Goal: Task Accomplishment & Management: Complete application form

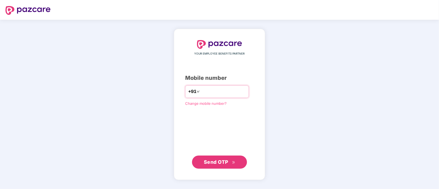
click at [212, 91] on input "number" at bounding box center [223, 91] width 45 height 9
type input "**********"
click at [214, 160] on span "Send OTP" at bounding box center [216, 162] width 24 height 6
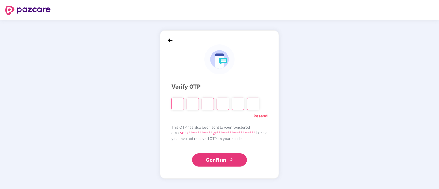
type input "*"
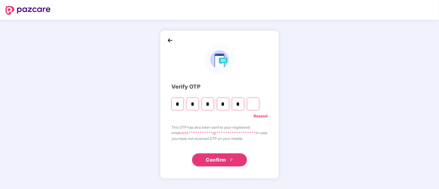
type input "*"
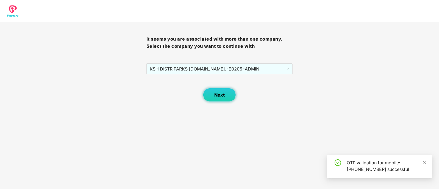
click at [212, 95] on button "Next" at bounding box center [219, 95] width 33 height 14
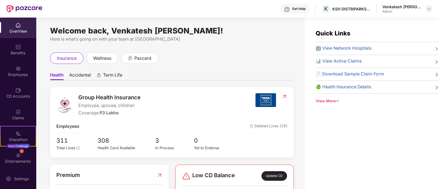
click at [427, 7] on div at bounding box center [429, 8] width 7 height 7
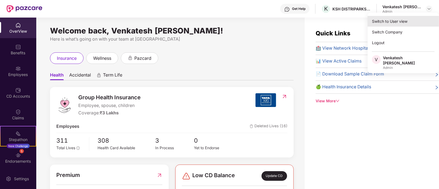
click at [412, 24] on div "Switch to User view" at bounding box center [403, 21] width 71 height 11
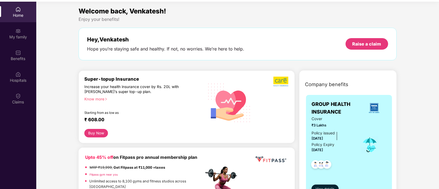
scroll to position [31, 0]
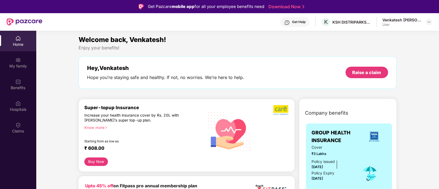
scroll to position [0, 0]
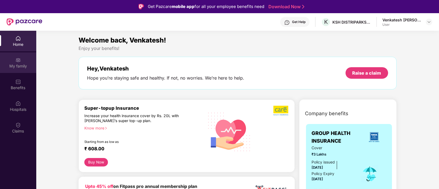
click at [14, 63] on div "My family" at bounding box center [18, 65] width 36 height 5
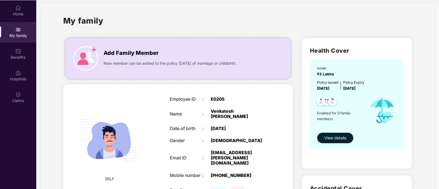
scroll to position [13, 0]
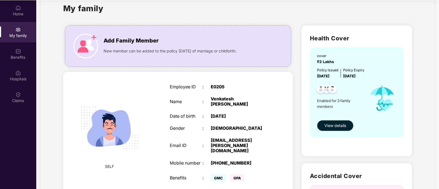
click at [337, 129] on button "View details" at bounding box center [335, 125] width 37 height 11
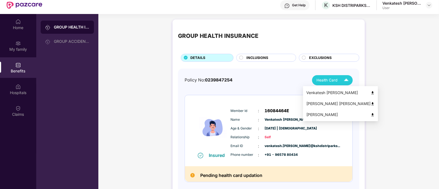
click at [371, 116] on img at bounding box center [373, 115] width 4 height 4
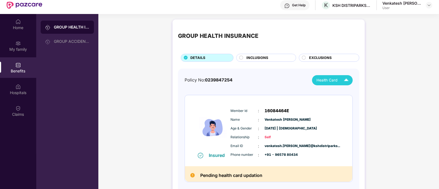
click at [248, 55] on span "INCLUSIONS" at bounding box center [258, 57] width 22 height 5
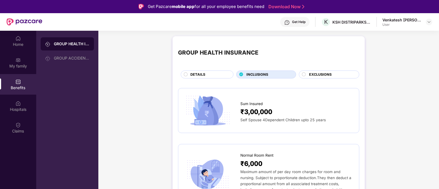
click at [309, 74] on span "EXCLUSIONS" at bounding box center [320, 74] width 23 height 5
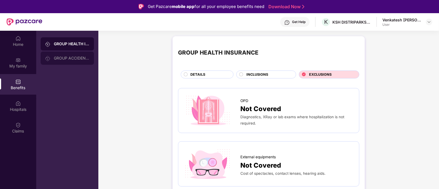
click at [63, 58] on div "GROUP ACCIDENTAL INSURANCE" at bounding box center [72, 58] width 36 height 4
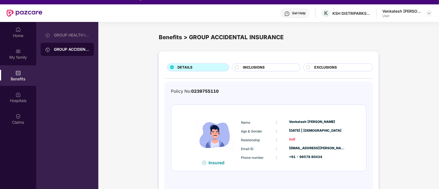
scroll to position [3, 0]
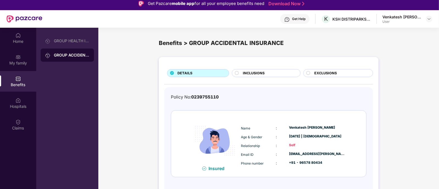
click at [247, 71] on span "INCLUSIONS" at bounding box center [254, 73] width 22 height 5
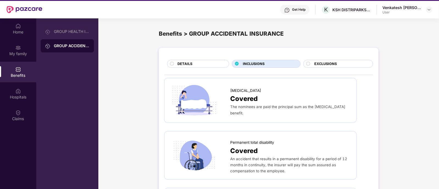
scroll to position [0, 0]
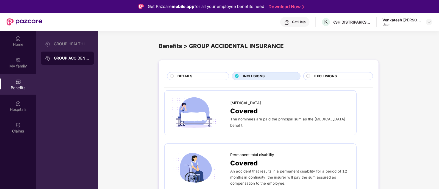
click at [331, 76] on span "EXCLUSIONS" at bounding box center [326, 76] width 23 height 5
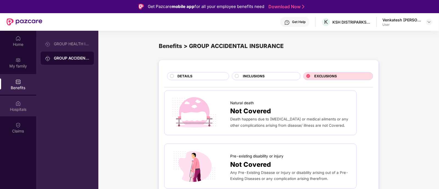
click at [14, 109] on div "Hospitals" at bounding box center [18, 109] width 36 height 5
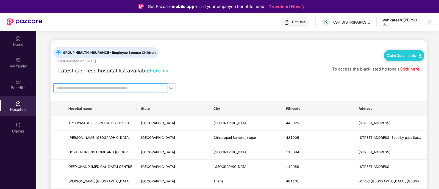
click at [102, 87] on input "text" at bounding box center [108, 88] width 103 height 6
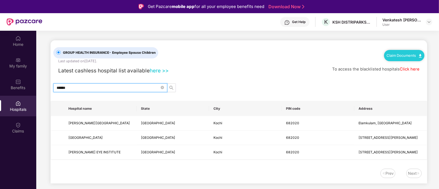
click at [102, 87] on input "******" at bounding box center [108, 88] width 103 height 6
type input "******"
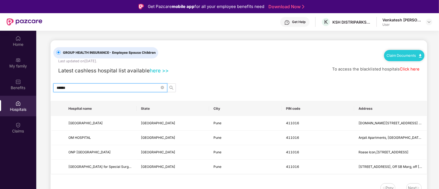
click at [102, 87] on input "******" at bounding box center [108, 88] width 103 height 6
drag, startPoint x: 427, startPoint y: 146, endPoint x: 408, endPoint y: 146, distance: 18.4
click at [408, 146] on td "Roase Icon,[STREET_ADDRESS]" at bounding box center [391, 152] width 73 height 15
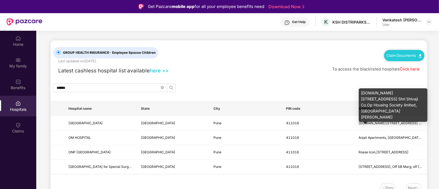
click at [432, 104] on main "GROUP HEALTH INSURANCE - Employee Spouse Children Last updated on [DATE] . Clai…" at bounding box center [237, 120] width 403 height 179
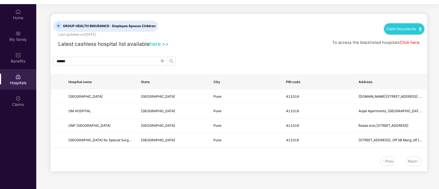
scroll to position [27, 0]
click at [413, 165] on div "Next" at bounding box center [413, 160] width 15 height 9
click at [394, 161] on div "Prev" at bounding box center [390, 161] width 8 height 6
click at [407, 42] on link "Click here" at bounding box center [410, 42] width 20 height 5
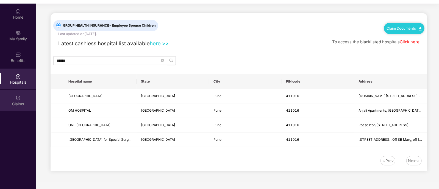
click at [17, 96] on img at bounding box center [17, 97] width 5 height 5
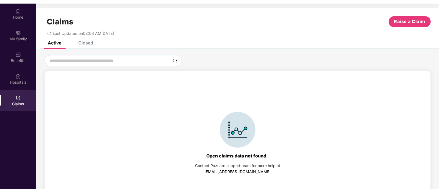
click at [82, 40] on div "Claims Raise a Claim Last Updated on 08:06 AM[DATE]" at bounding box center [237, 24] width 403 height 33
click at [88, 47] on div "Closed" at bounding box center [81, 43] width 23 height 12
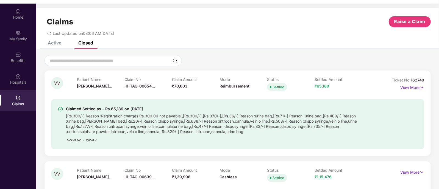
click at [88, 47] on div "Closed" at bounding box center [81, 43] width 23 height 12
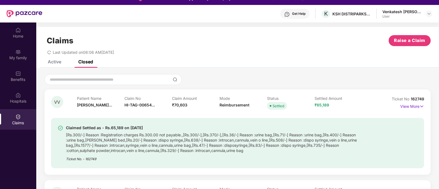
scroll to position [0, 0]
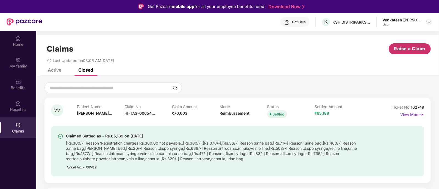
click at [406, 51] on span "Raise a Claim" at bounding box center [409, 48] width 31 height 7
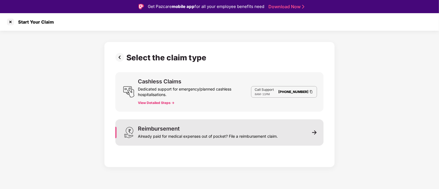
click at [196, 131] on div "Reimbursement Already paid for medical expenses out of pocket? File a reimburse…" at bounding box center [208, 132] width 140 height 13
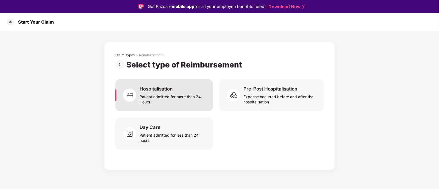
click at [178, 93] on div "Patient admitted for more than 24 Hours" at bounding box center [173, 98] width 67 height 13
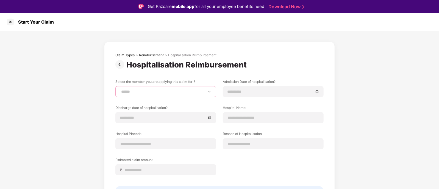
click at [178, 93] on select "**********" at bounding box center [166, 92] width 92 height 4
select select "**********"
click at [120, 90] on select "**********" at bounding box center [166, 92] width 92 height 4
